Goal: Navigation & Orientation: Find specific page/section

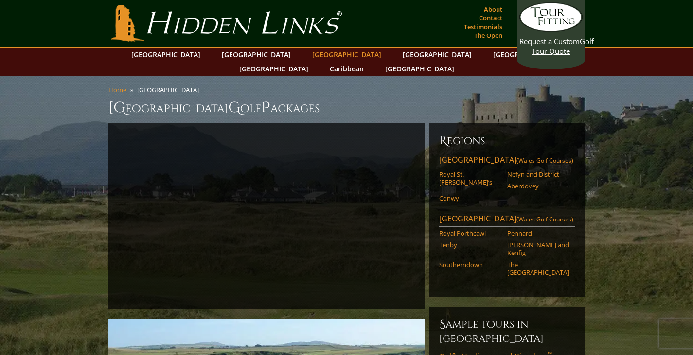
click at [307, 56] on link "[GEOGRAPHIC_DATA]" at bounding box center [346, 55] width 79 height 14
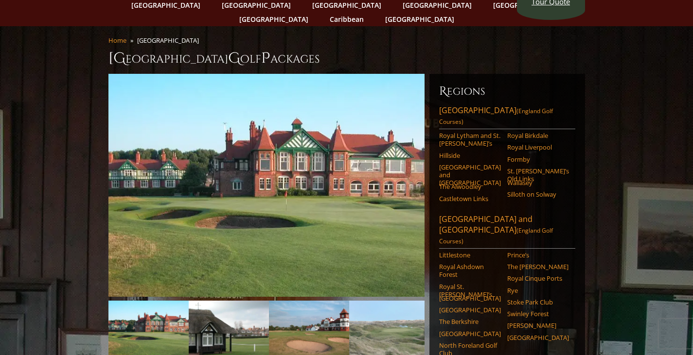
scroll to position [49, 0]
